Goal: Task Accomplishment & Management: Complete application form

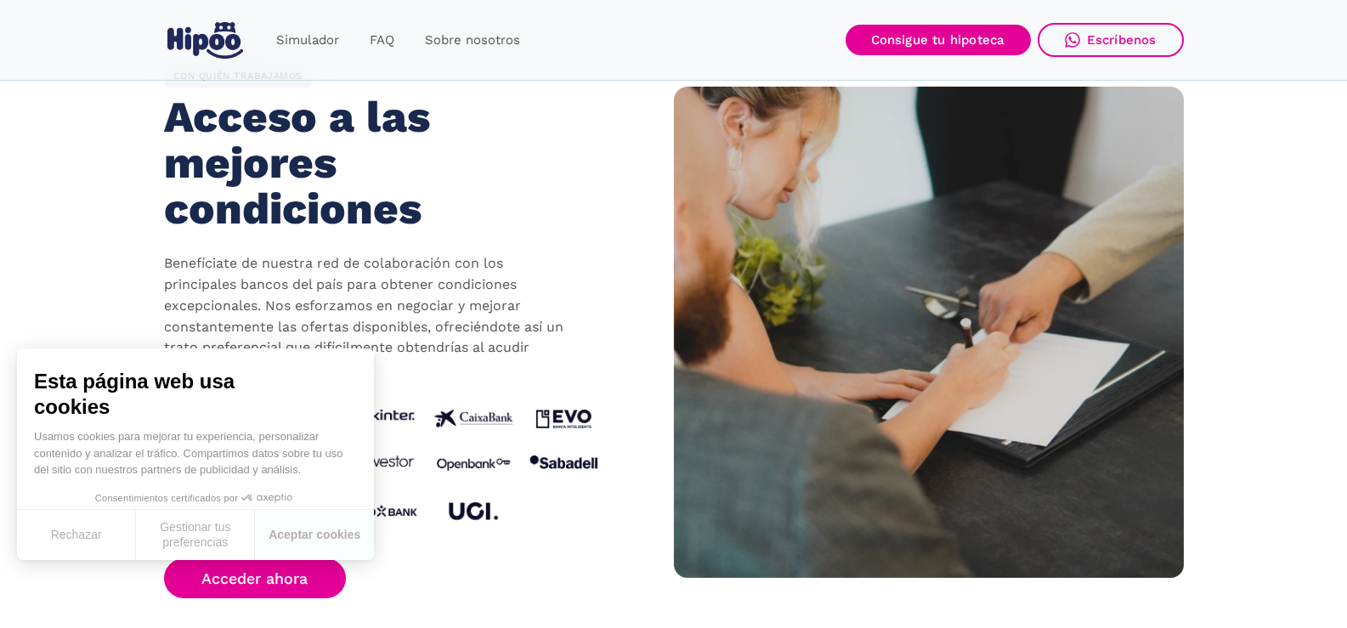
scroll to position [1615, 0]
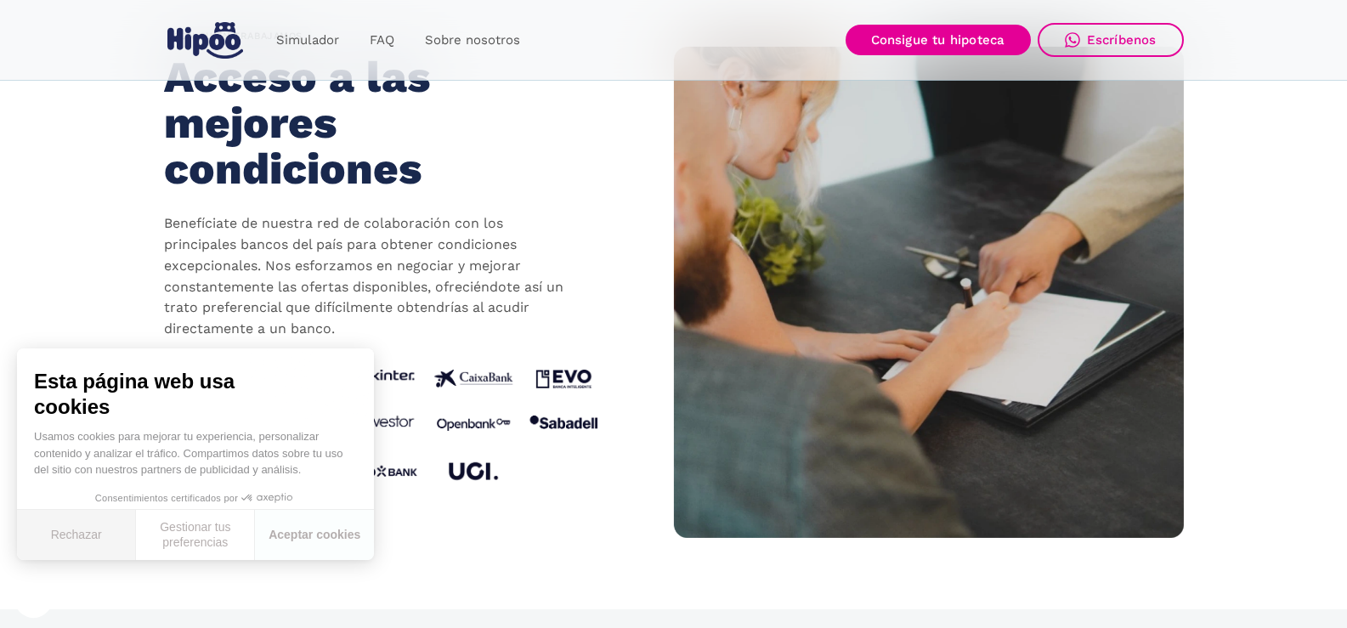
click at [103, 530] on button "Rechazar" at bounding box center [76, 535] width 119 height 50
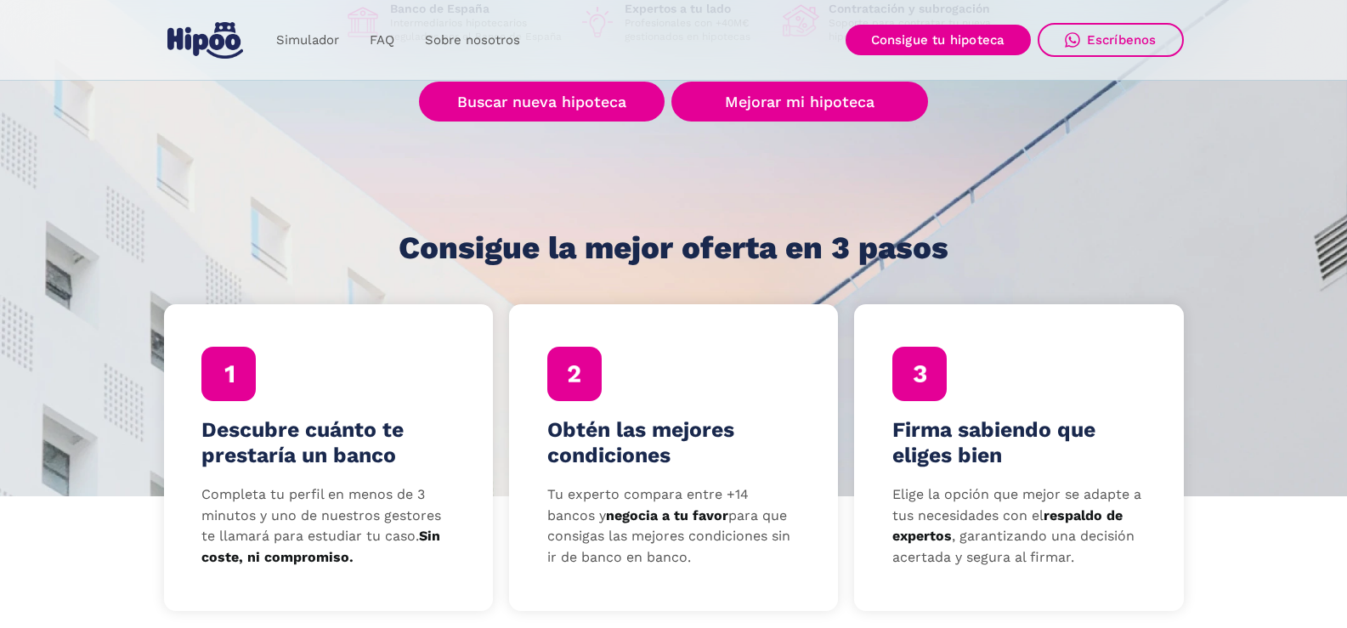
scroll to position [85, 0]
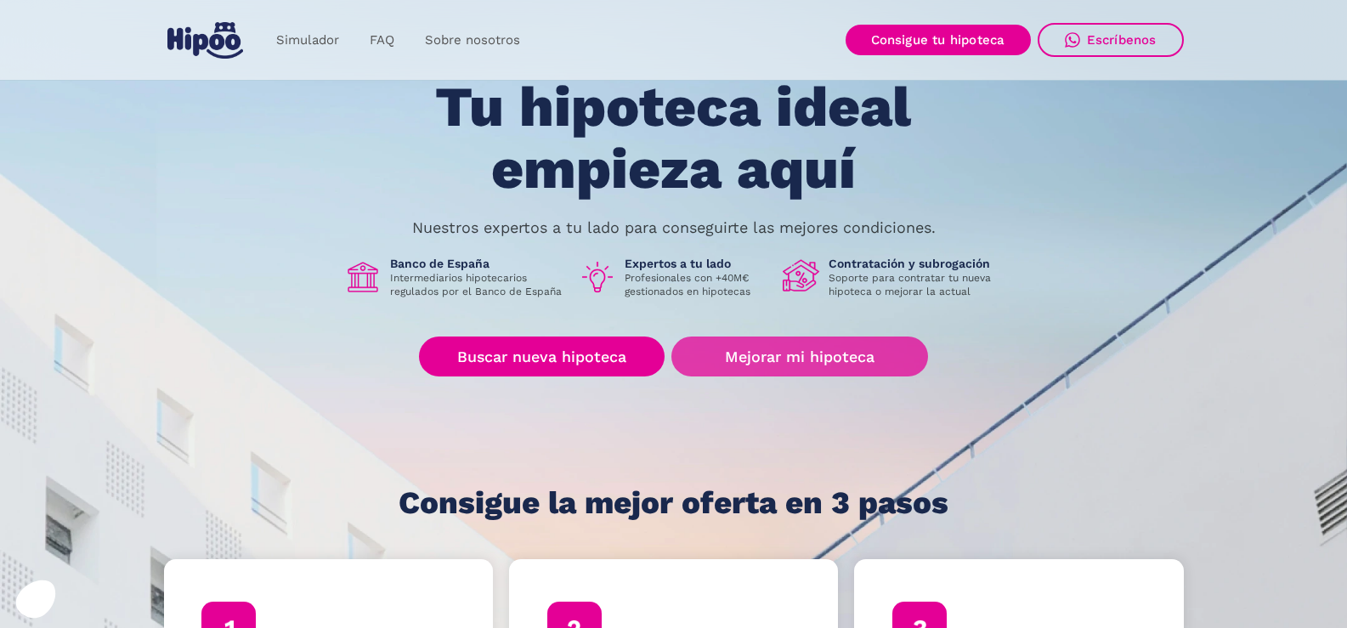
click at [802, 361] on link "Mejorar mi hipoteca" at bounding box center [800, 357] width 256 height 40
click at [830, 361] on link "Mejorar mi hipoteca" at bounding box center [800, 357] width 256 height 40
